Goal: Find contact information: Find contact information

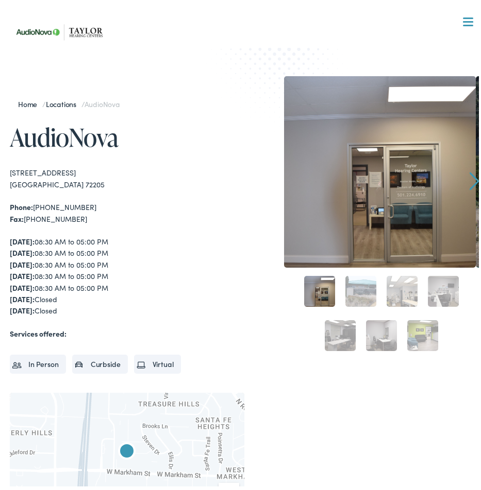
click at [84, 25] on img at bounding box center [61, 28] width 103 height 37
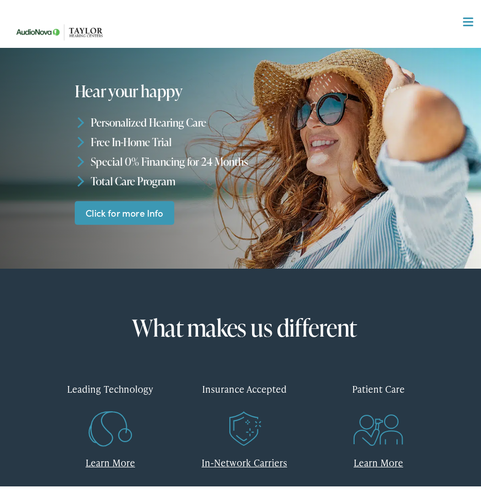
click at [467, 19] on nav "What We Offer Comprehensive & Holistic Care Hearing Testing & Evaluation Hearin…" at bounding box center [244, 106] width 469 height 212
click at [463, 19] on div at bounding box center [468, 18] width 10 height 10
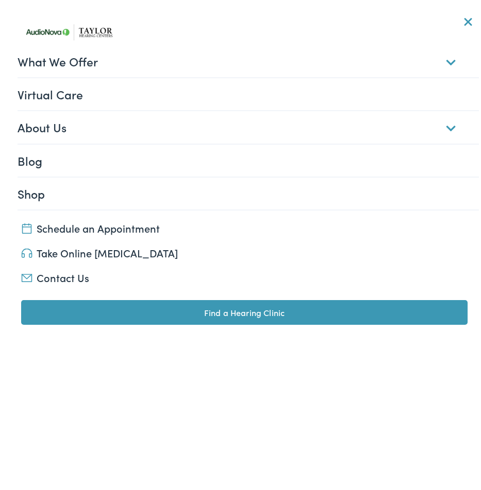
click at [73, 271] on link "Contact Us" at bounding box center [244, 273] width 446 height 14
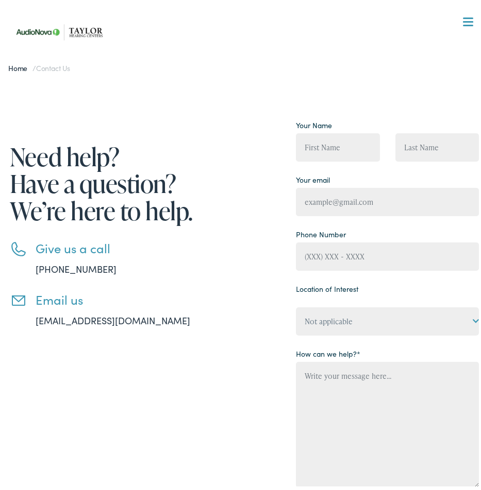
drag, startPoint x: 212, startPoint y: 316, endPoint x: 31, endPoint y: 321, distance: 181.4
click at [31, 321] on li "Email us [EMAIL_ADDRESS][DOMAIN_NAME]" at bounding box center [127, 305] width 234 height 35
copy link "[EMAIL_ADDRESS][DOMAIN_NAME]"
